Goal: Information Seeking & Learning: Learn about a topic

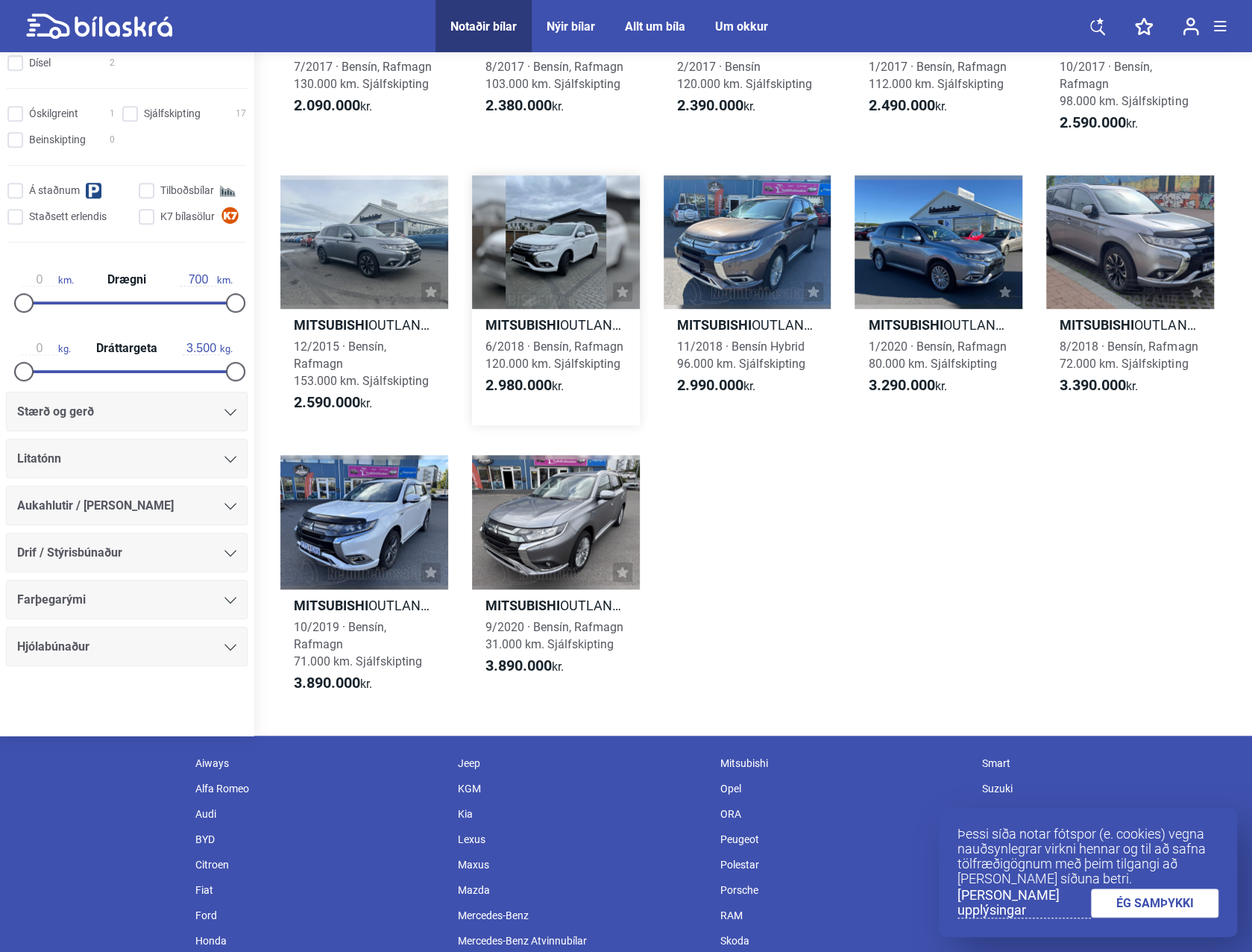
scroll to position [522, 0]
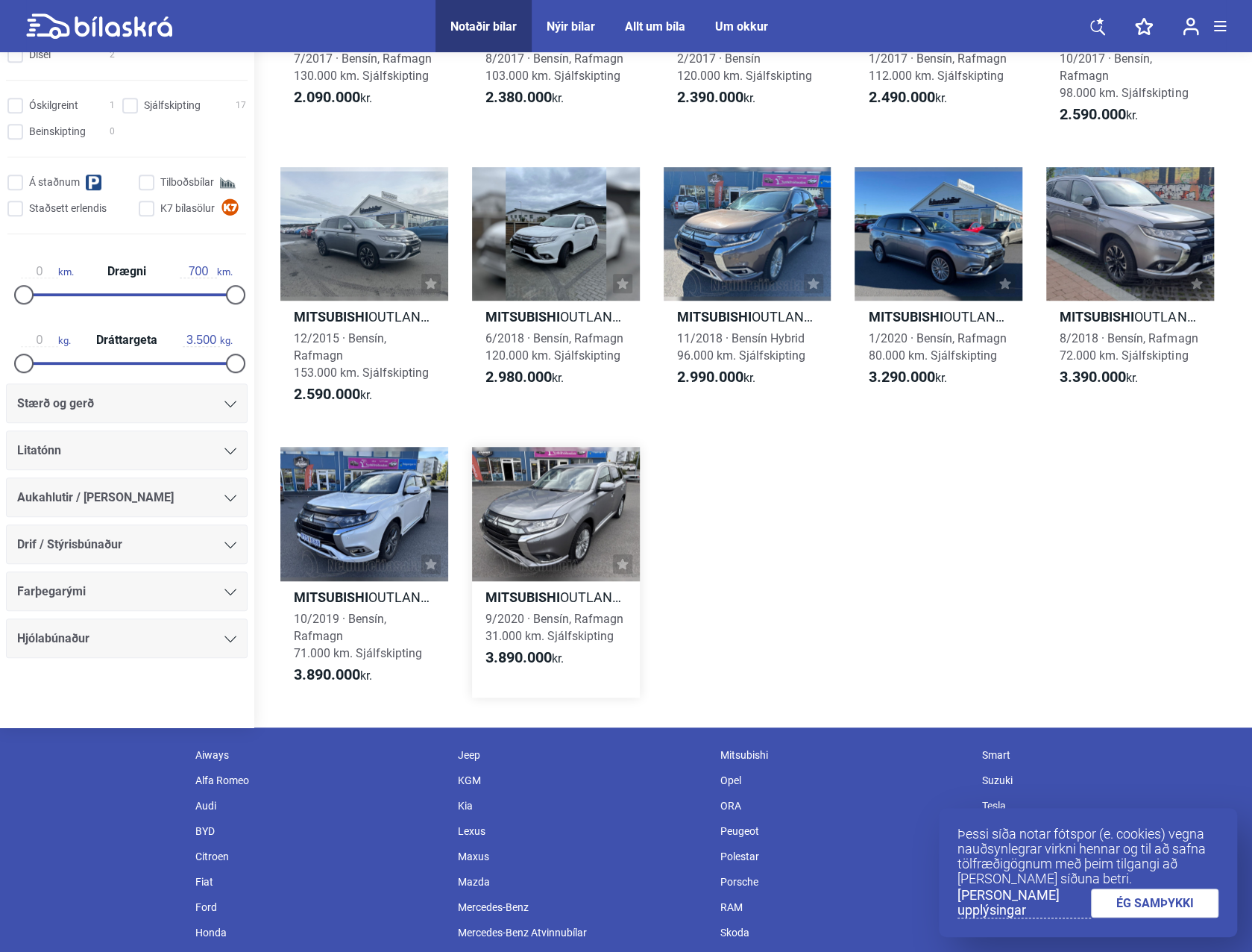
click at [524, 534] on div at bounding box center [556, 514] width 168 height 134
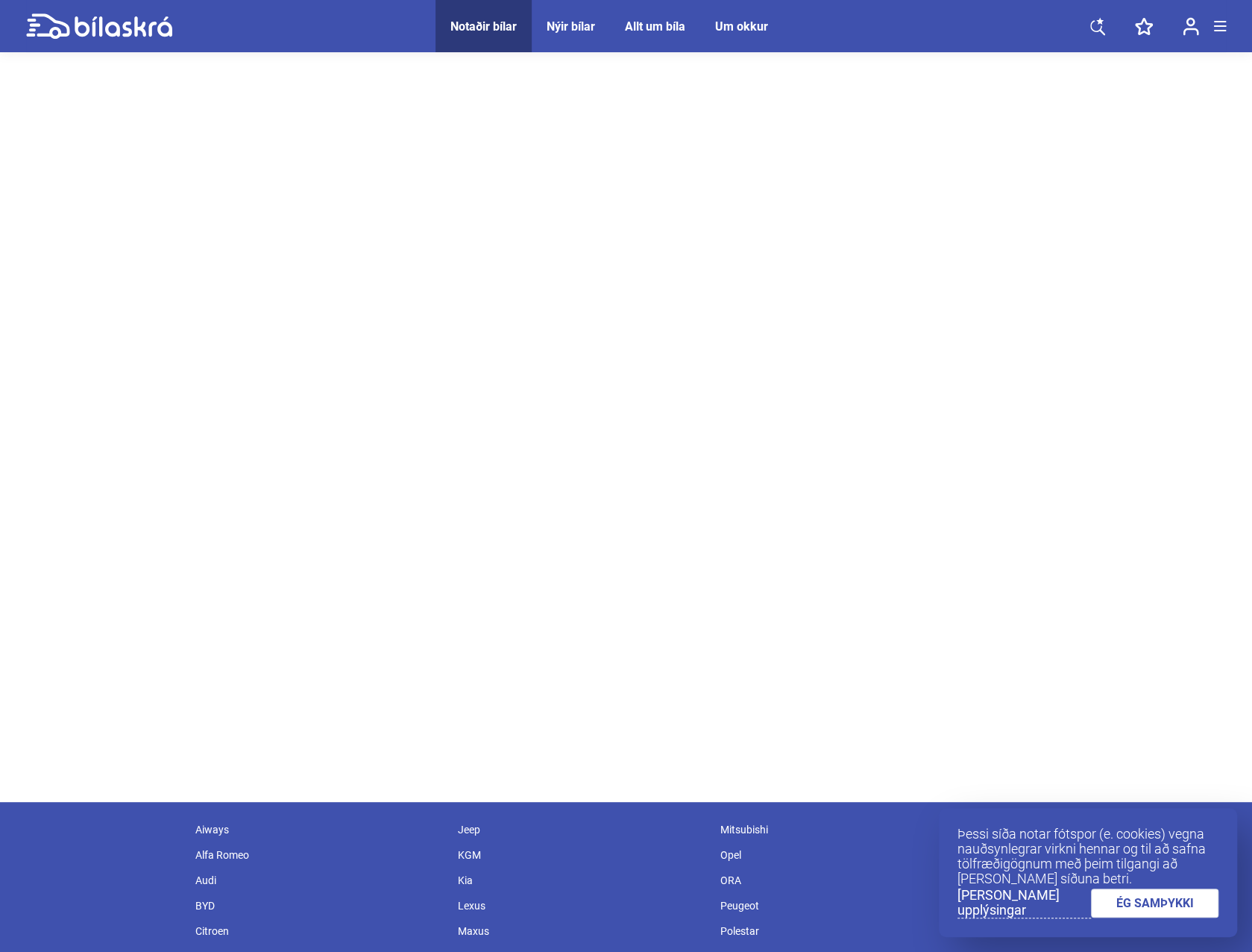
click at [1173, 905] on link "ÉG SAMÞYKKI" at bounding box center [1154, 903] width 128 height 29
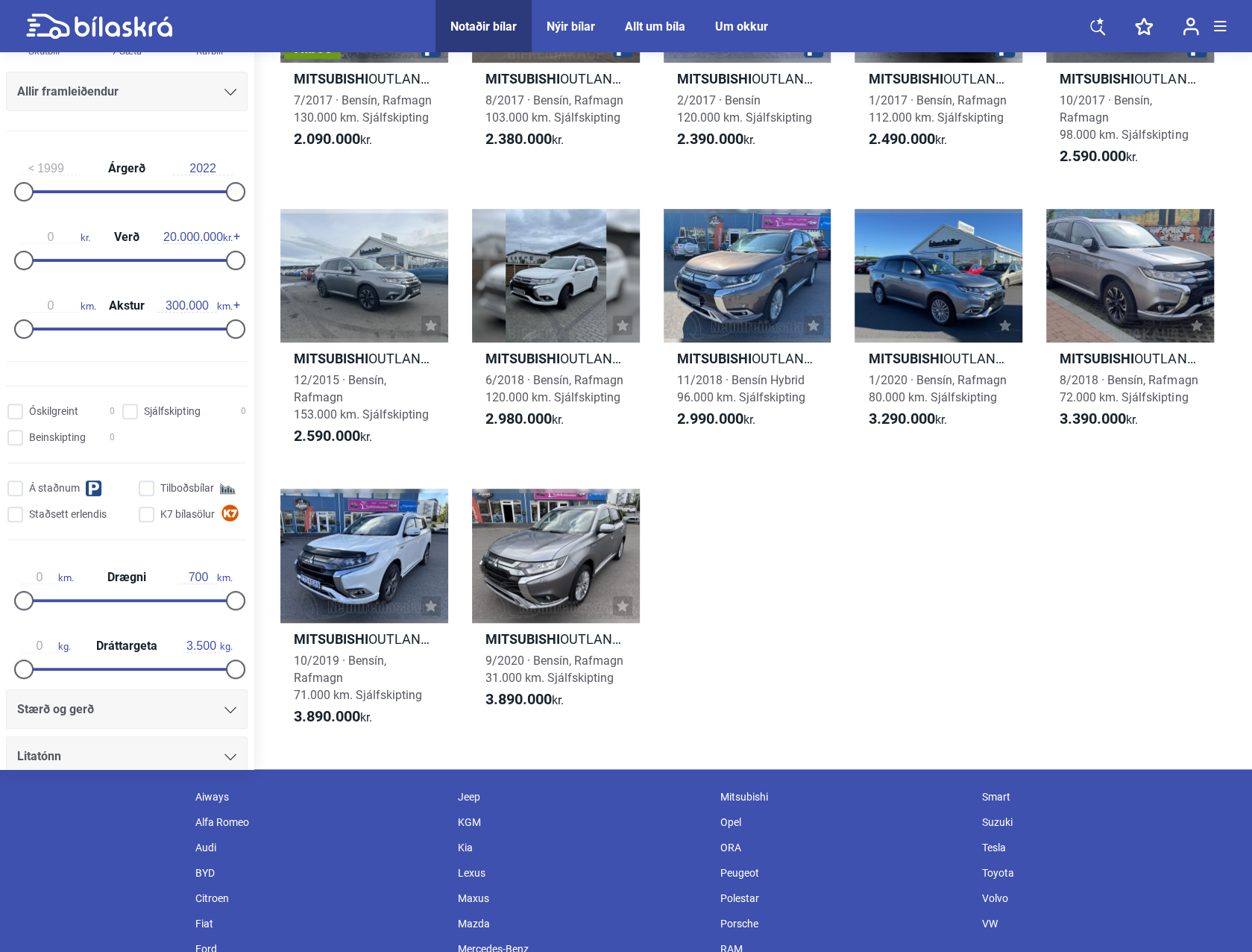
scroll to position [522, 0]
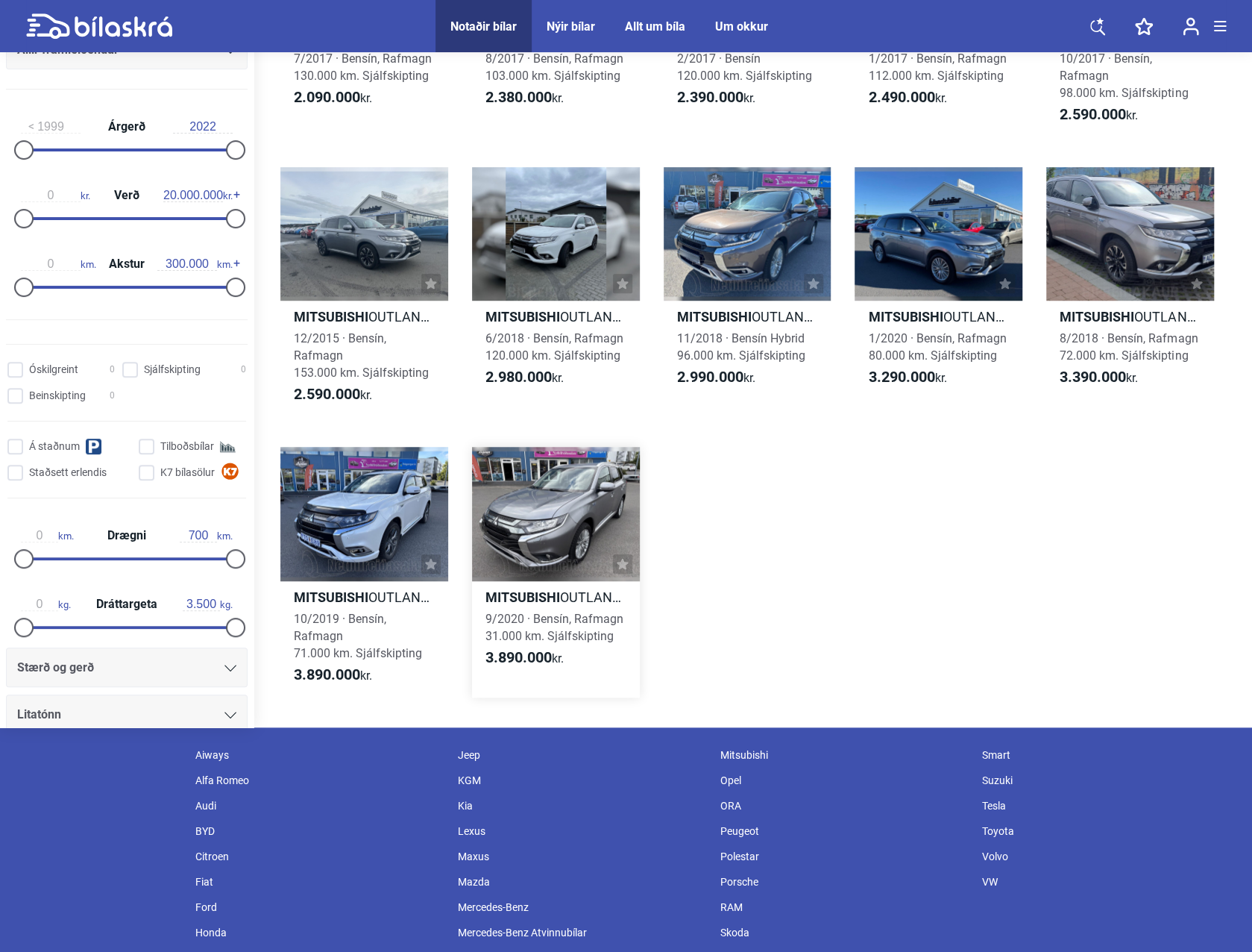
click at [570, 521] on div at bounding box center [556, 514] width 168 height 134
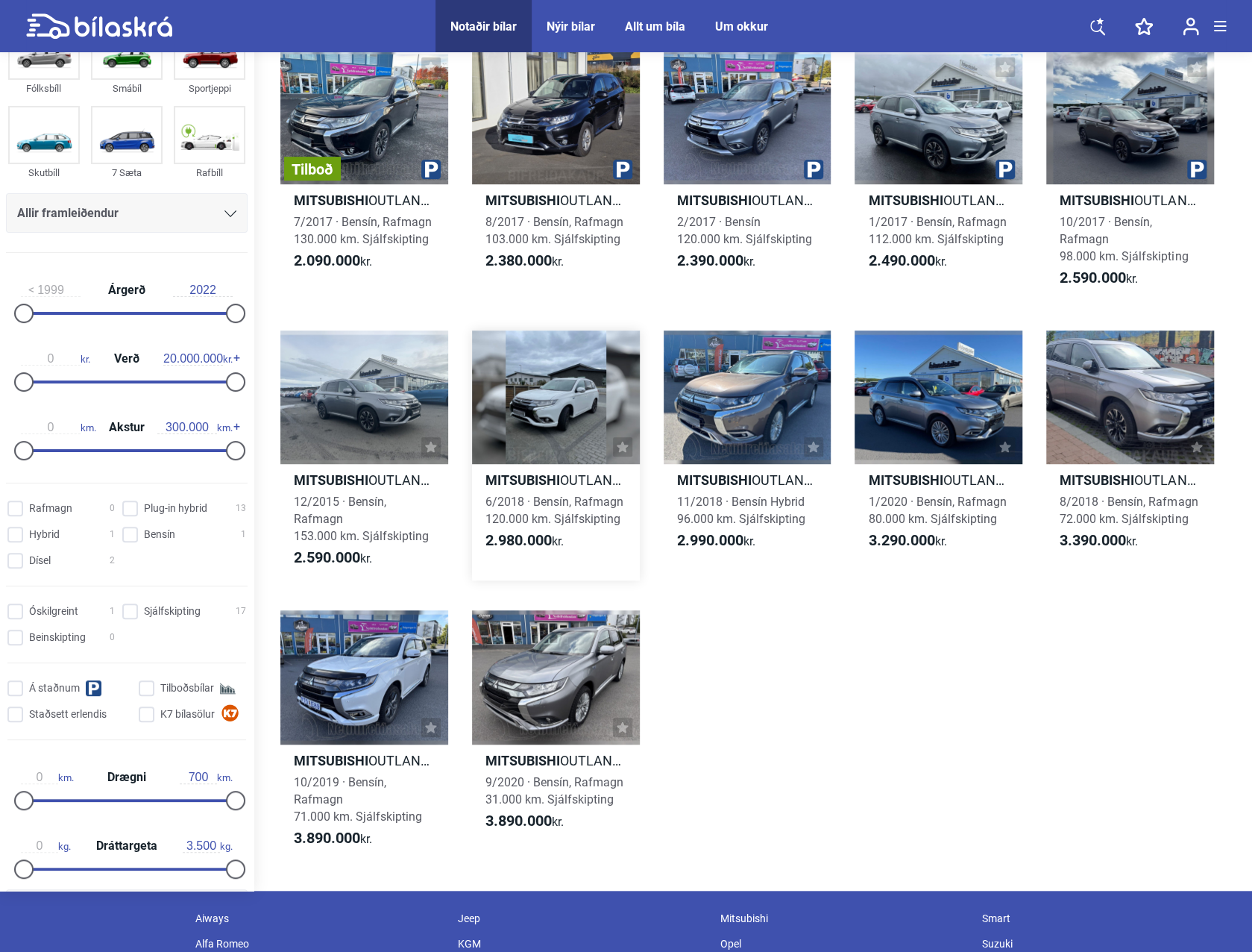
scroll to position [373, 0]
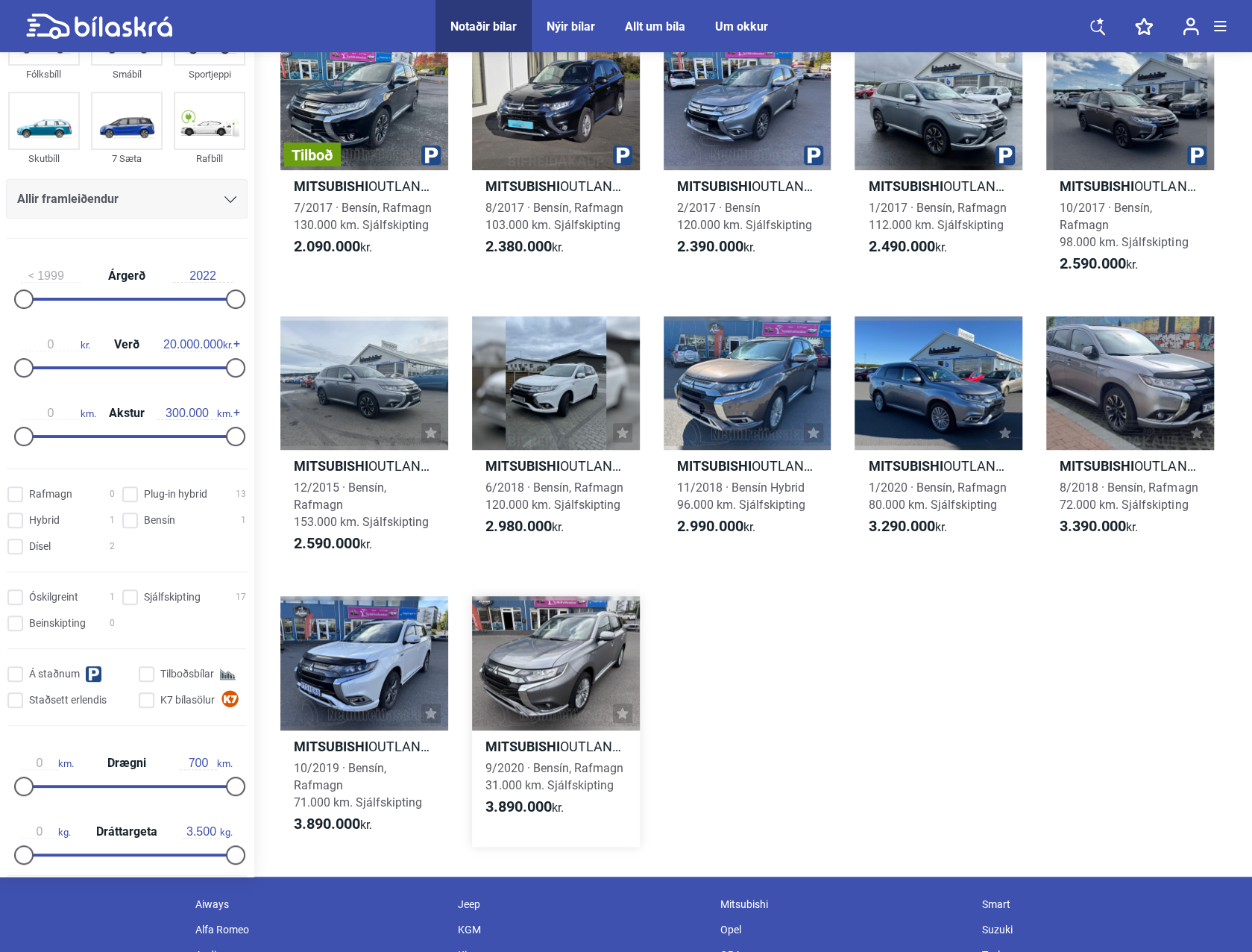
click at [567, 689] on div at bounding box center [556, 663] width 168 height 134
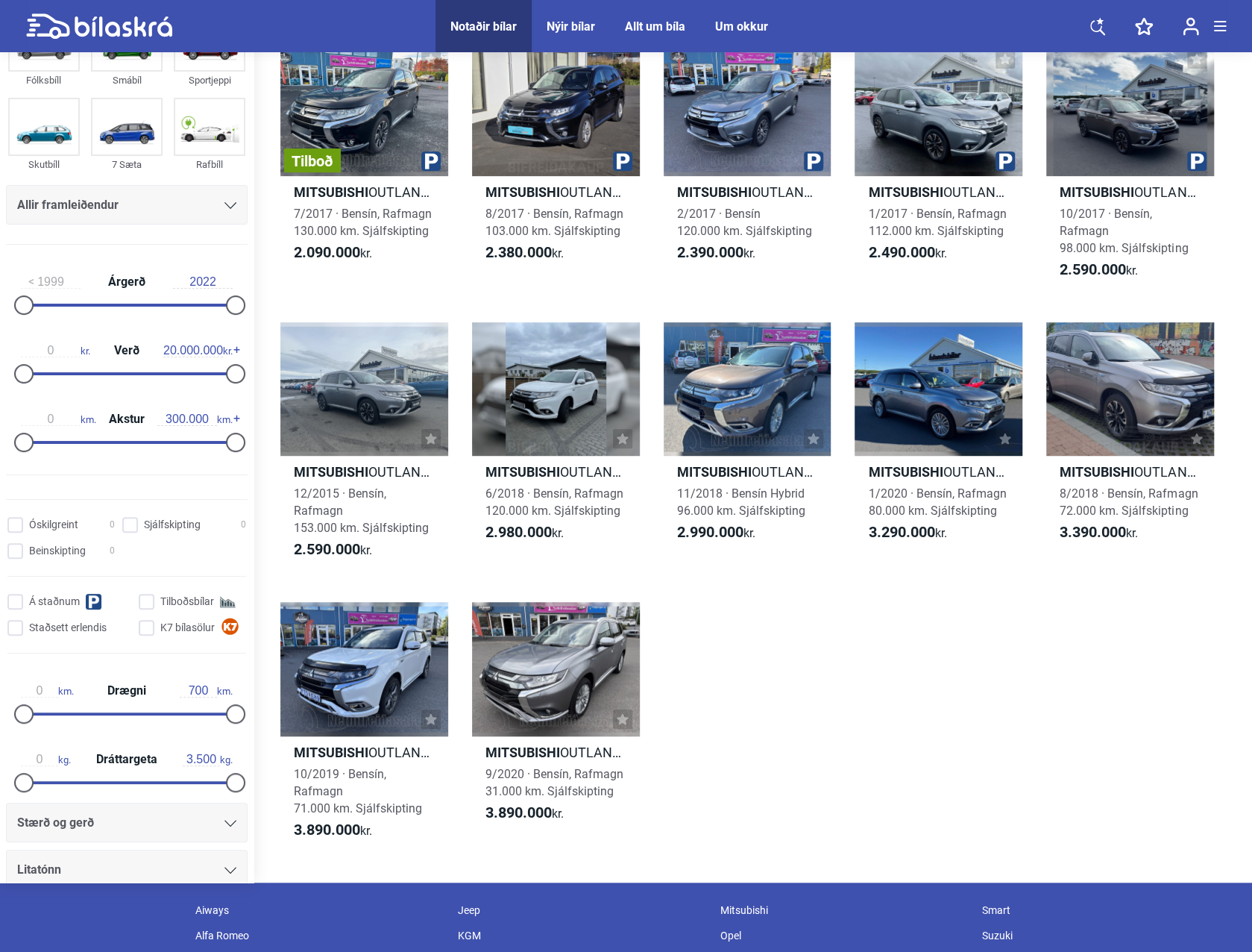
scroll to position [373, 0]
